Goal: Navigation & Orientation: Find specific page/section

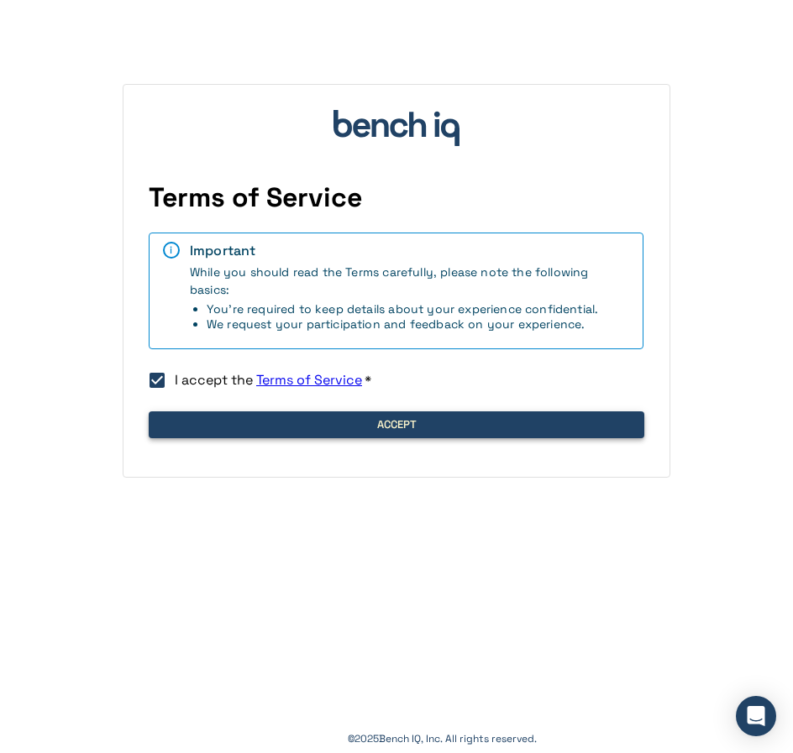
click at [394, 415] on button "Accept" at bounding box center [396, 424] width 495 height 27
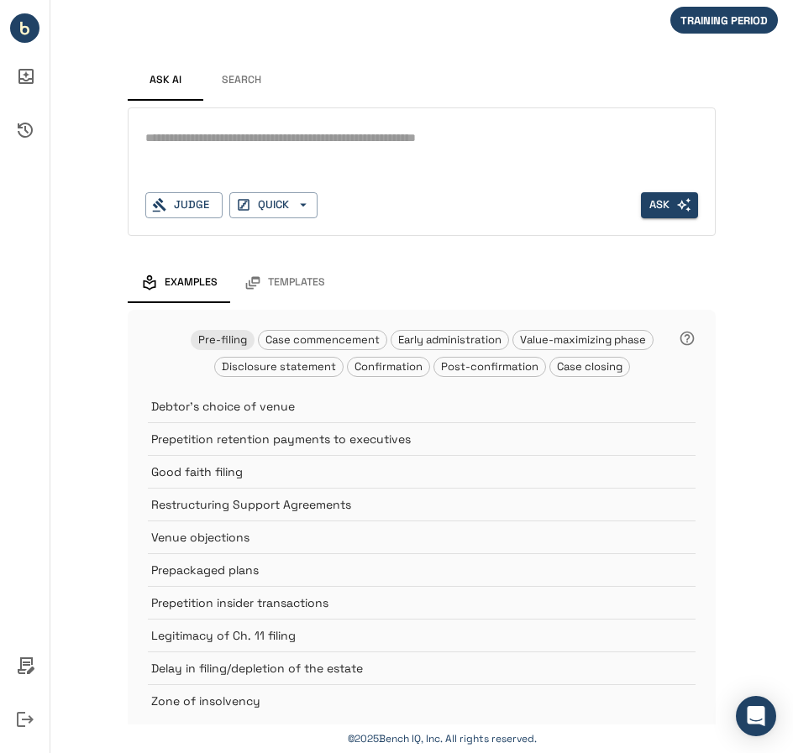
click at [715, 76] on div "Ask AI Search * Judge QUICK Ask Examples Templates Pre-filing Case commencement…" at bounding box center [421, 385] width 742 height 771
drag, startPoint x: 652, startPoint y: 0, endPoint x: 451, endPoint y: 59, distance: 209.1
click at [451, 59] on div "Ask AI Search * Judge QUICK Ask" at bounding box center [422, 148] width 588 height 202
click at [688, 82] on div "Ask AI Search" at bounding box center [422, 80] width 588 height 40
